Goal: Information Seeking & Learning: Learn about a topic

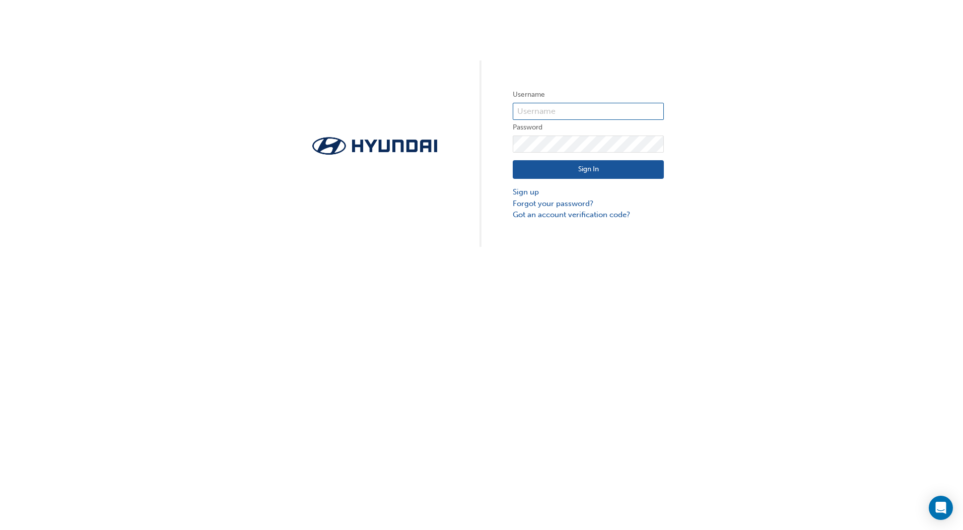
type input "37059"
click at [598, 165] on button "Sign In" at bounding box center [588, 169] width 151 height 19
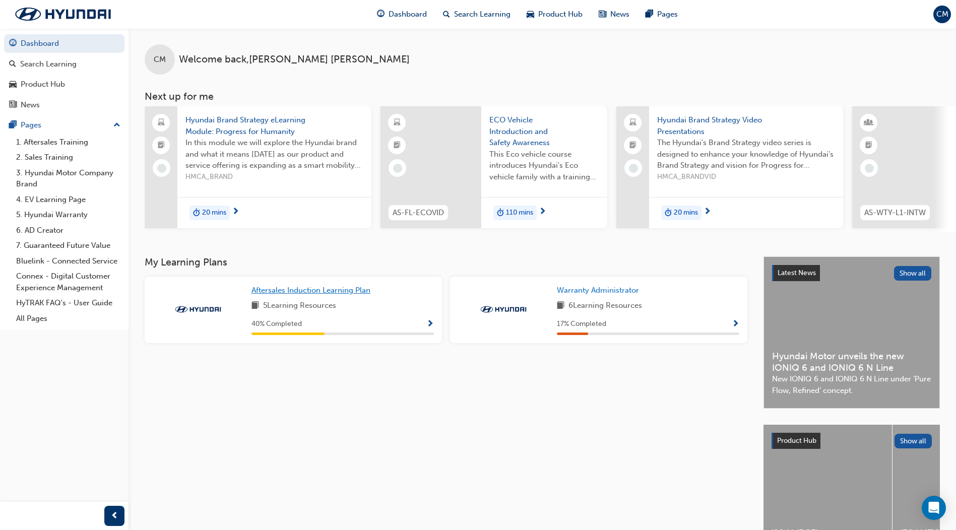
click at [355, 295] on span "Aftersales Induction Learning Plan" at bounding box center [310, 290] width 119 height 9
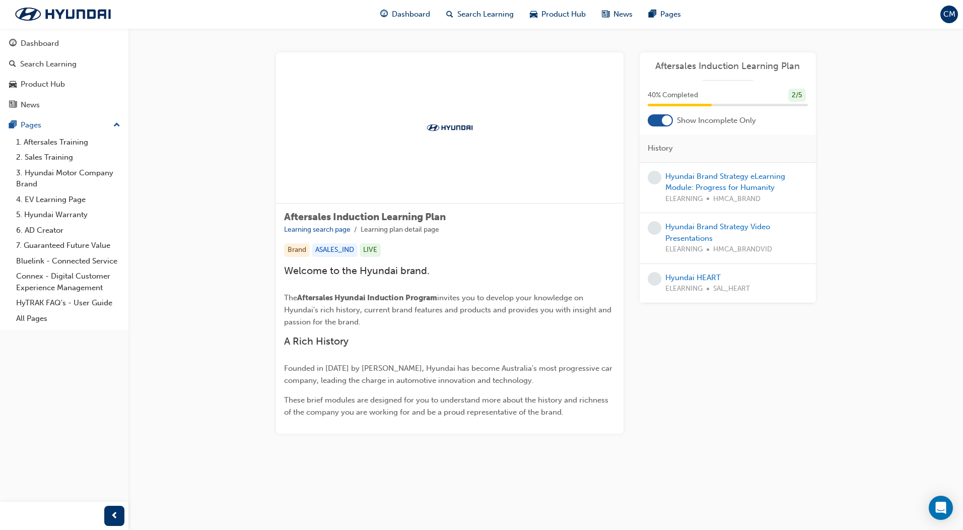
click at [398, 235] on div "Aftersales Induction Learning Plan Learning search page Learning plan detail pa…" at bounding box center [450, 319] width 348 height 230
click at [432, 289] on div "Welcome to the Hyundai brand. The Aftersales Hyundai Induction Program invites …" at bounding box center [449, 342] width 331 height 154
drag, startPoint x: 432, startPoint y: 289, endPoint x: 451, endPoint y: 295, distance: 20.1
click at [450, 295] on span "invites you to develop your knowledge on Hyundai's rich history, current brand …" at bounding box center [448, 309] width 329 height 33
click at [667, 122] on div at bounding box center [667, 120] width 10 height 10
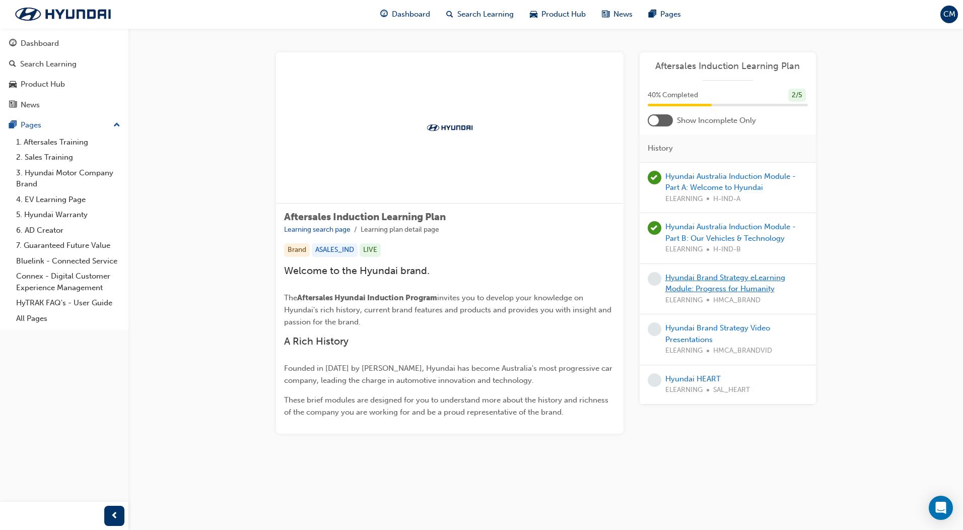
click at [710, 279] on link "Hyundai Brand Strategy eLearning Module: Progress for Humanity" at bounding box center [725, 283] width 120 height 21
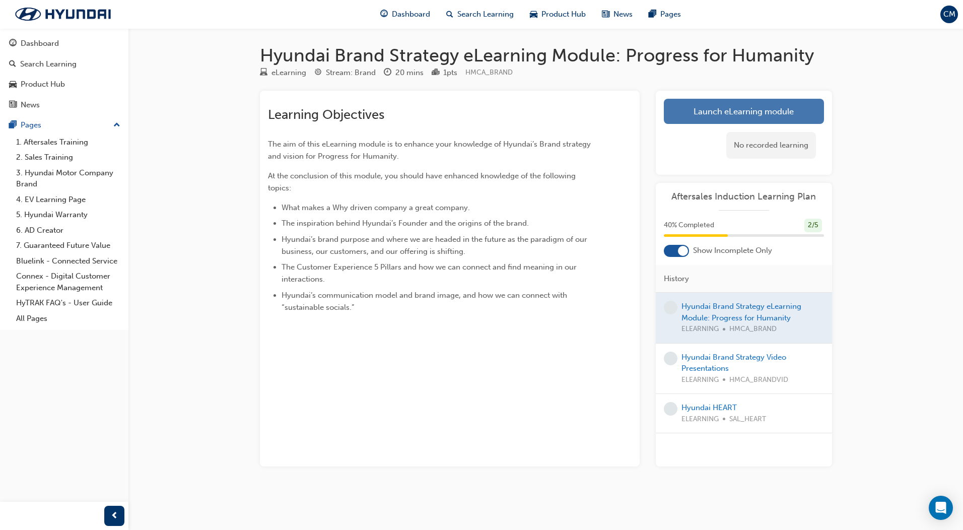
click at [727, 112] on link "Launch eLearning module" at bounding box center [744, 111] width 160 height 25
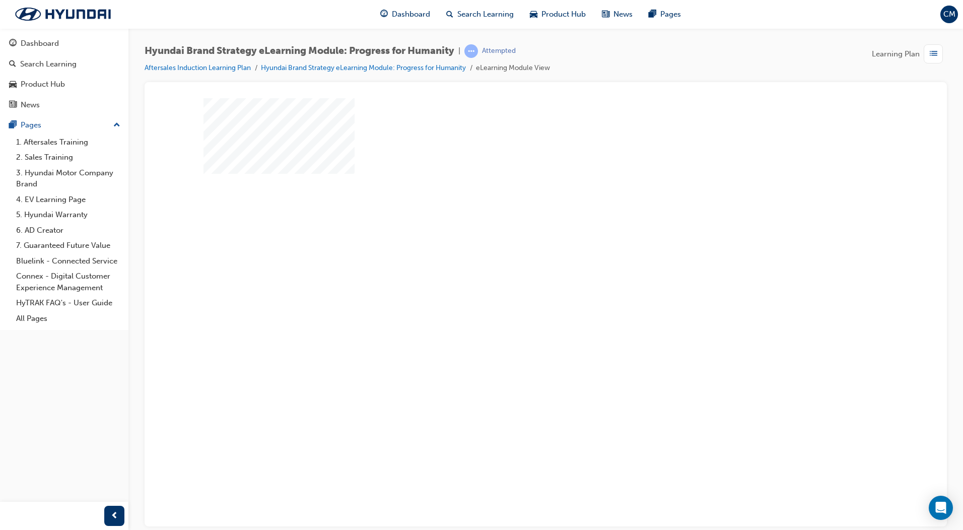
click at [517, 250] on div "play" at bounding box center [517, 250] width 0 height 0
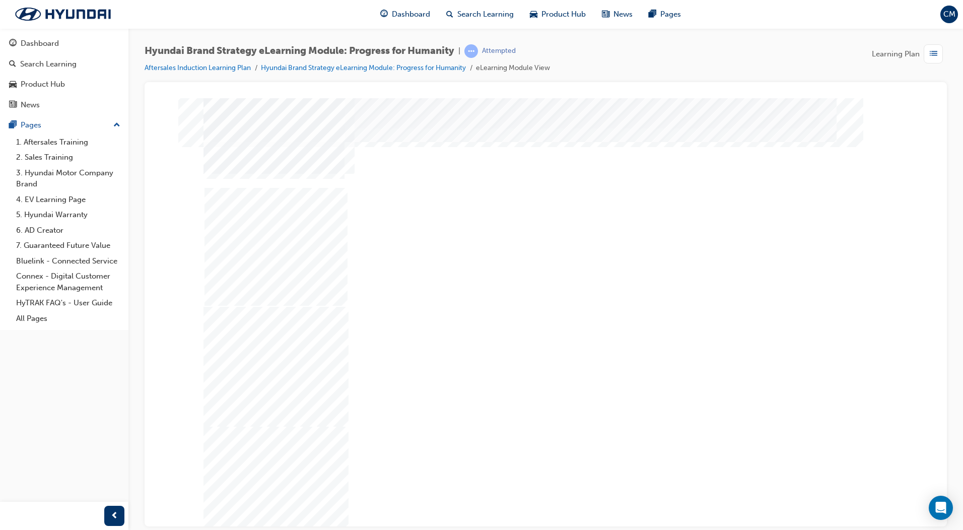
click at [274, 513] on div "Next Trigger this button to go to the next slide" at bounding box center [239, 524] width 71 height 23
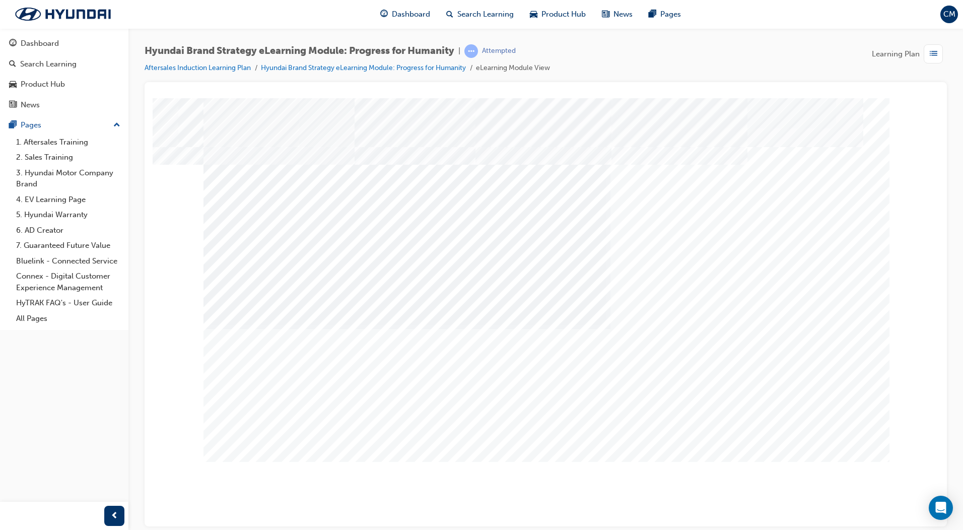
click at [274, 513] on div "Next Trigger this button to go to the next slide" at bounding box center [239, 524] width 71 height 23
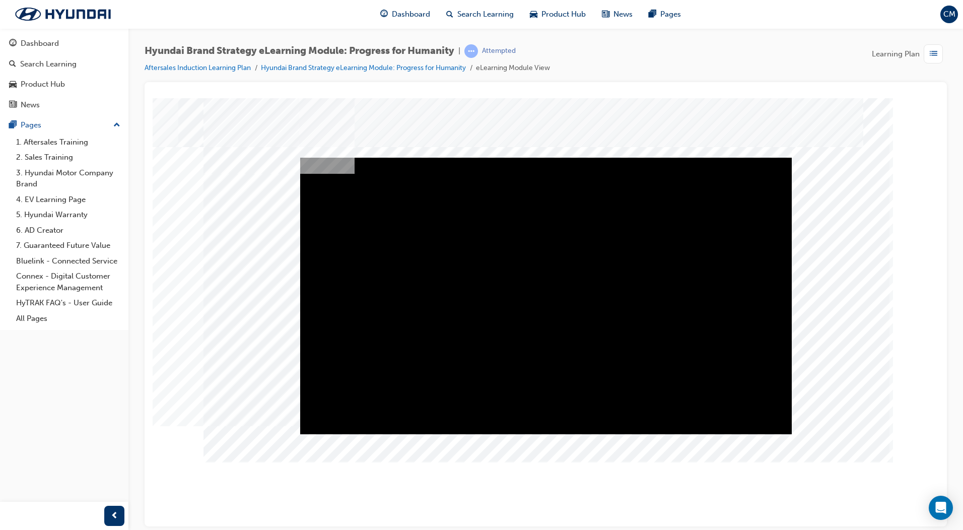
click at [545, 157] on div "Play" at bounding box center [546, 157] width 492 height 0
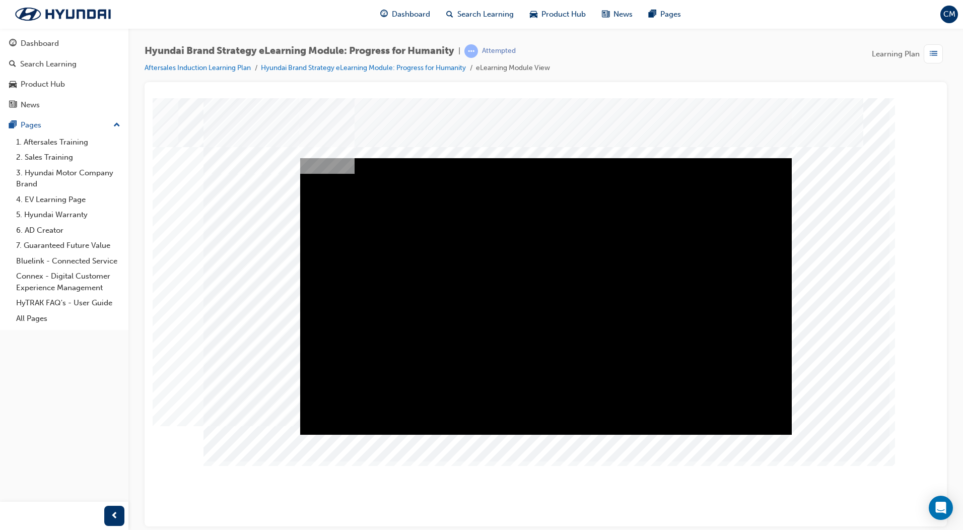
click at [544, 158] on div "Play" at bounding box center [546, 158] width 492 height 0
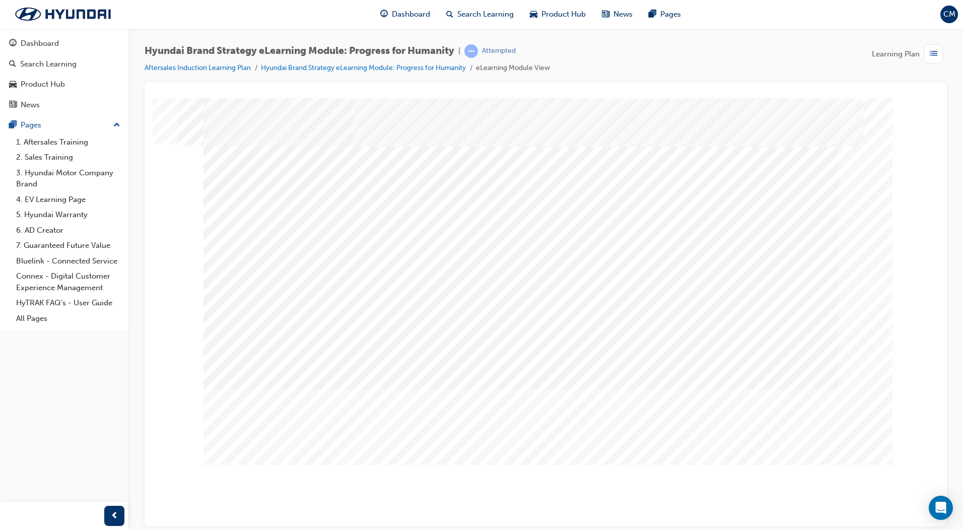
click at [533, 181] on input "True" at bounding box center [530, 179] width 11 height 11
radio input "true"
click at [530, 193] on div at bounding box center [546, 279] width 685 height 363
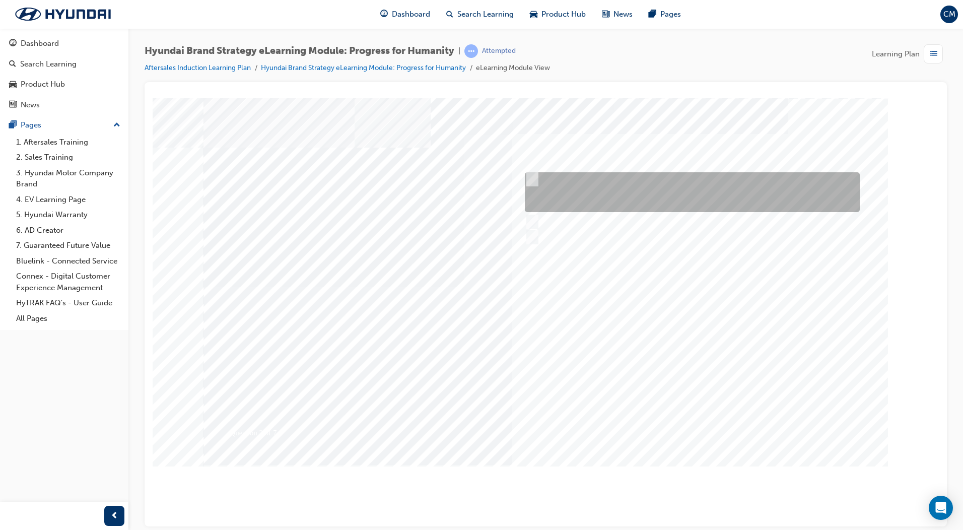
click at [533, 174] on input "The meaning of progress underpins our actions of doing the right thing for huma…" at bounding box center [530, 179] width 11 height 11
radio input "true"
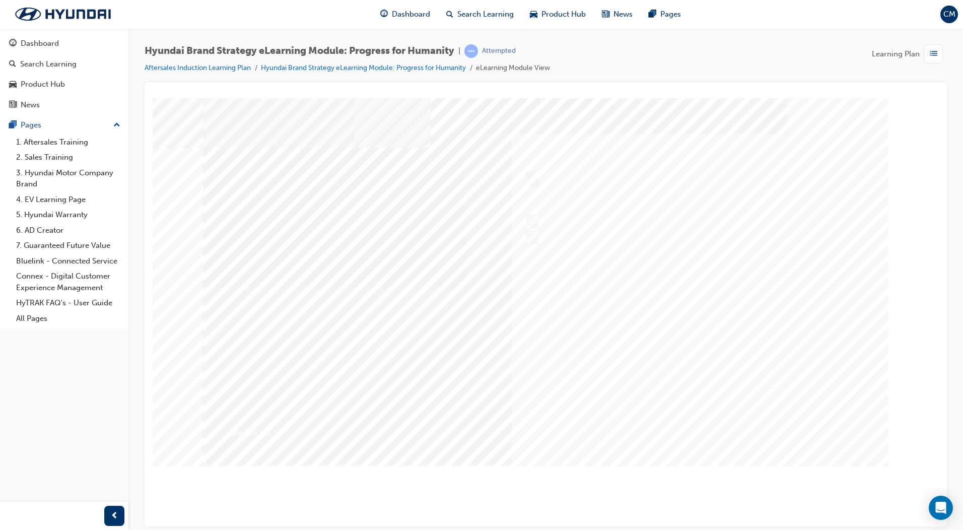
click at [637, 352] on div at bounding box center [546, 279] width 685 height 363
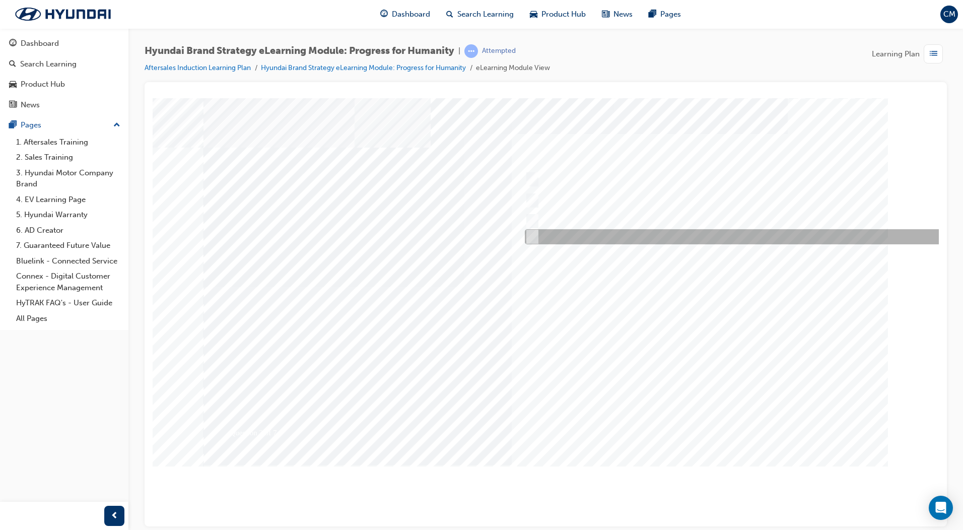
click at [531, 234] on input "All of the above." at bounding box center [530, 236] width 11 height 11
radio input "true"
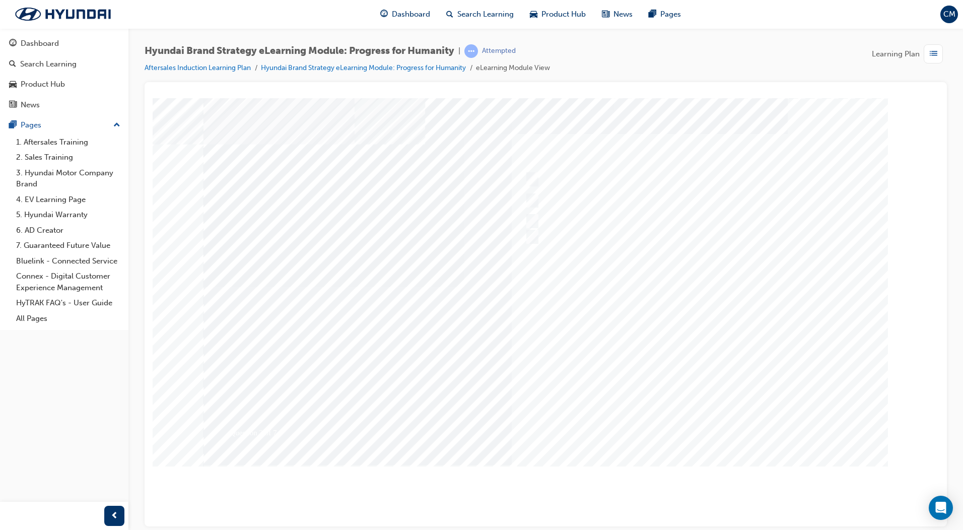
click at [588, 341] on div at bounding box center [546, 279] width 685 height 363
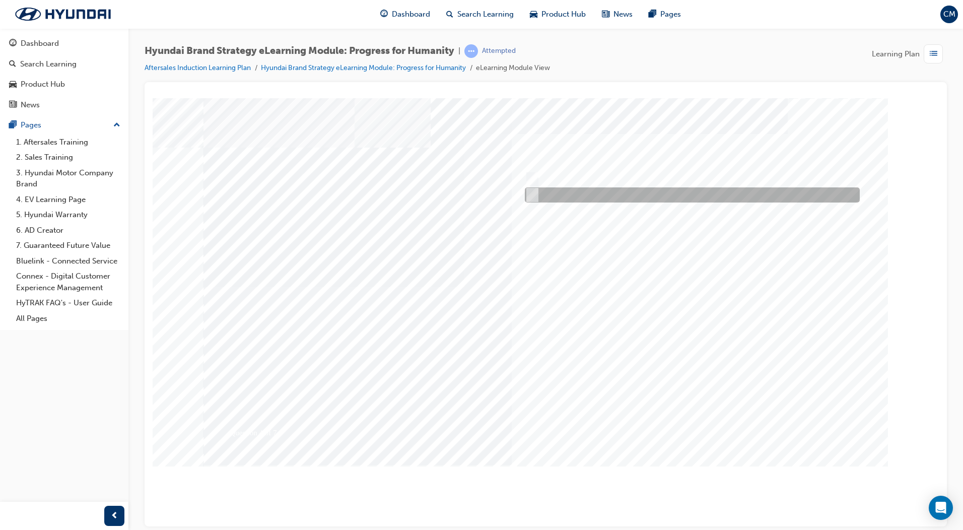
click at [535, 196] on input "False" at bounding box center [530, 194] width 11 height 11
radio input "true"
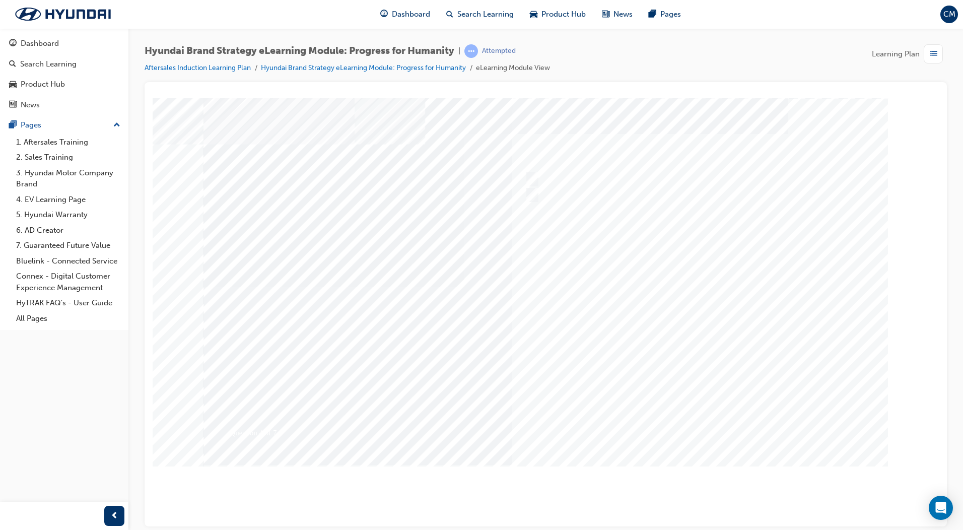
click at [613, 386] on div at bounding box center [546, 279] width 685 height 363
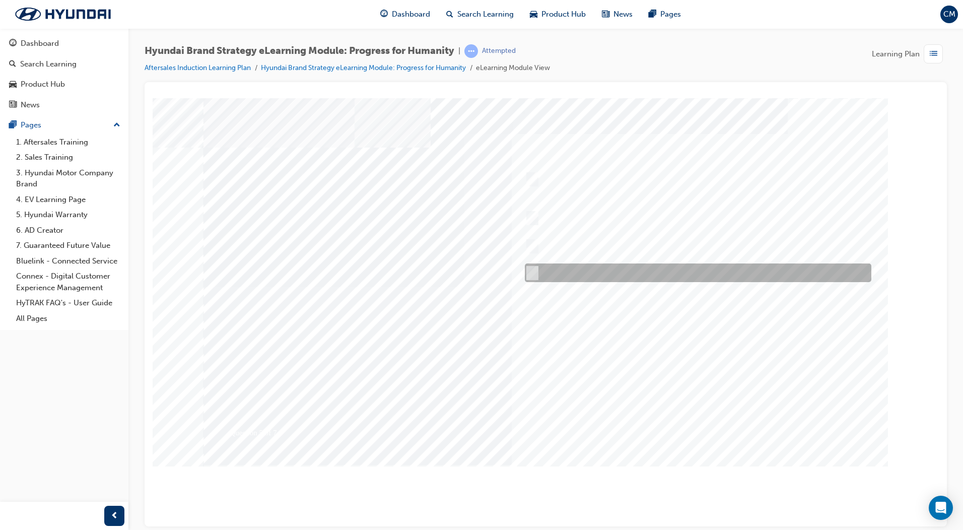
click at [534, 271] on input "All of the above." at bounding box center [530, 272] width 11 height 11
radio input "true"
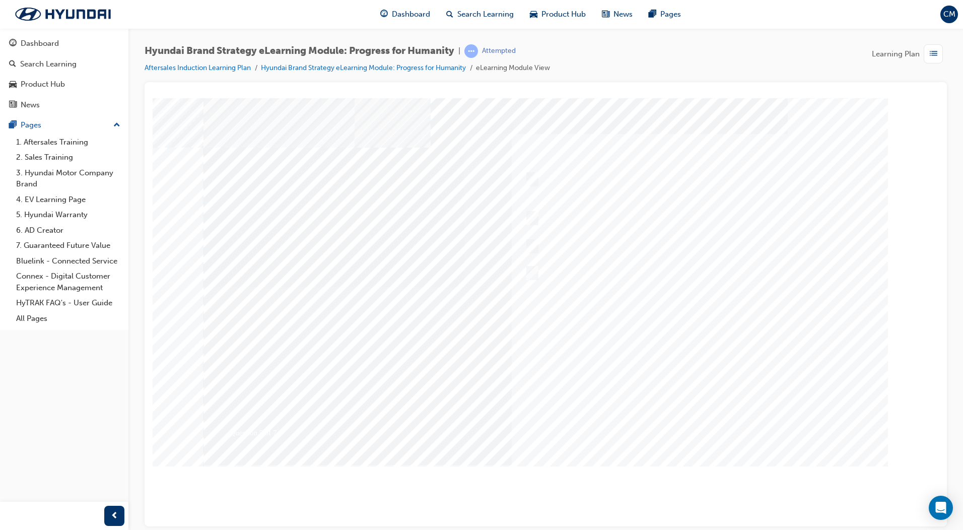
click at [597, 279] on div at bounding box center [546, 279] width 685 height 363
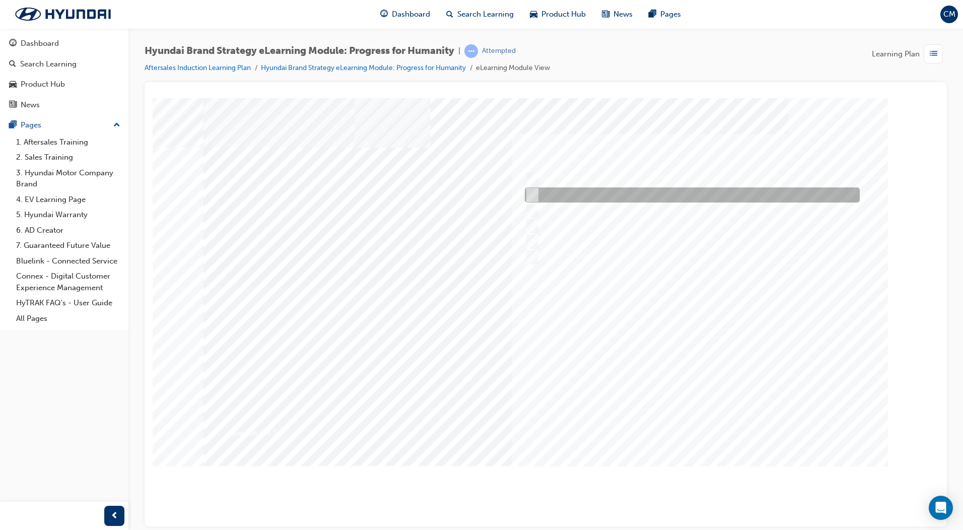
click at [585, 191] on div at bounding box center [689, 194] width 335 height 15
radio input "true"
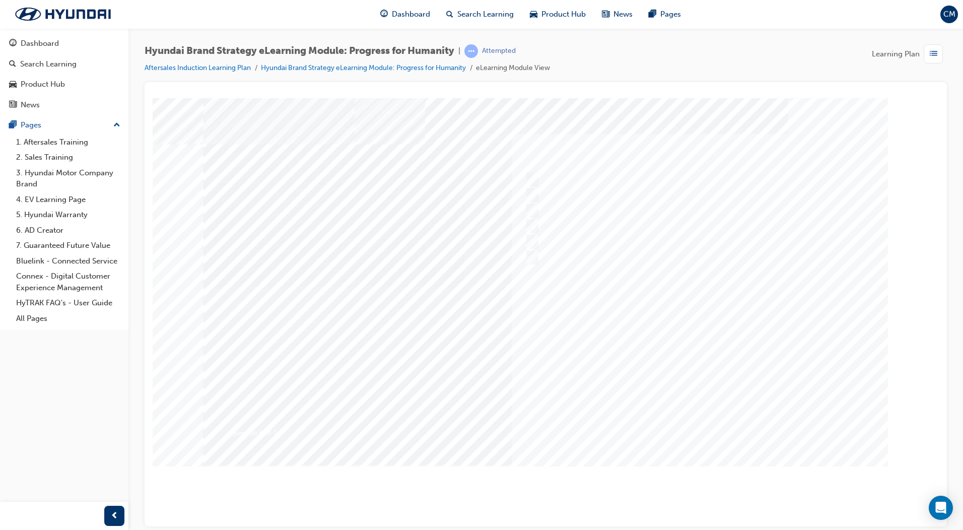
click at [574, 258] on div at bounding box center [546, 279] width 685 height 363
click at [535, 206] on input "Clean Mobility, Connected Mobility, Freedom in Mobility." at bounding box center [530, 208] width 11 height 11
radio input "true"
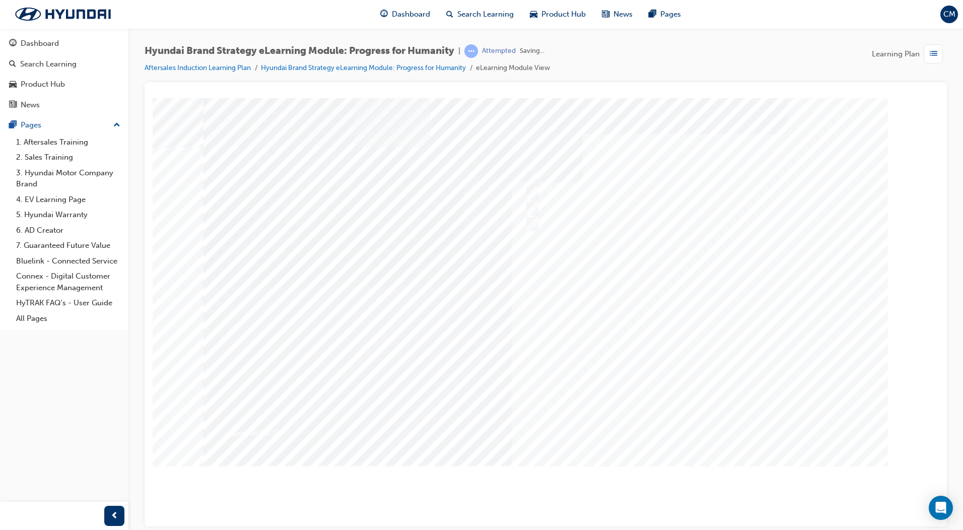
click at [601, 379] on div at bounding box center [546, 279] width 685 height 363
click at [40, 44] on div "Dashboard" at bounding box center [40, 44] width 38 height 12
